Goal: Navigation & Orientation: Find specific page/section

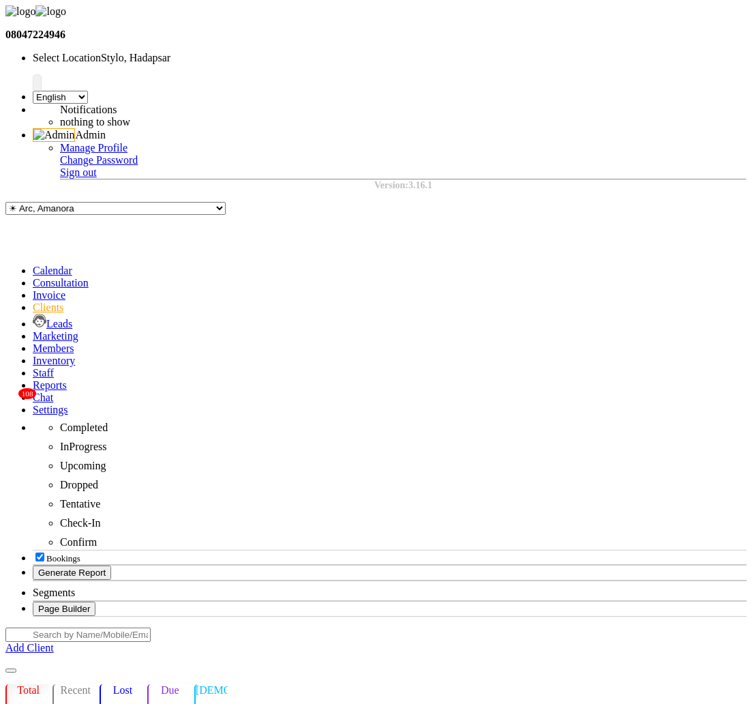
scroll to position [0, 170]
